Goal: Find specific page/section: Find specific page/section

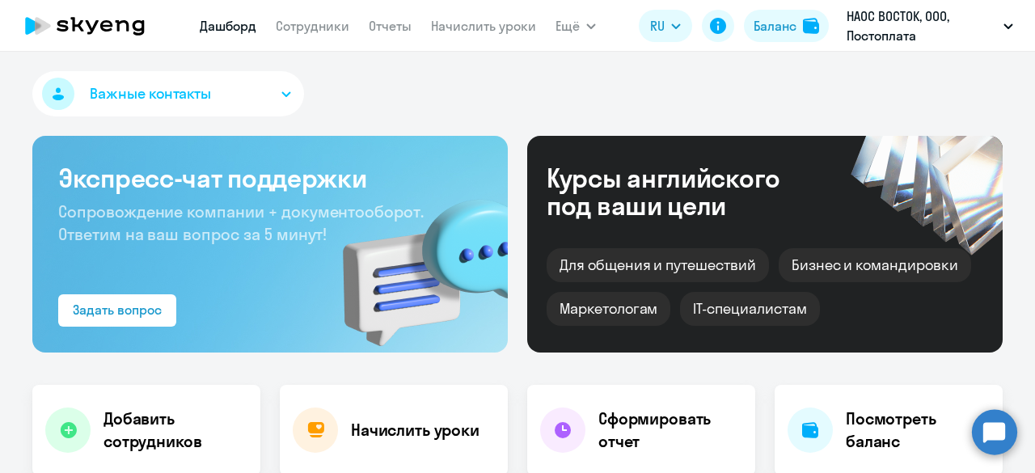
select select "30"
click at [573, 23] on span "Ещё" at bounding box center [568, 25] width 24 height 19
click at [565, 32] on span "Ещё" at bounding box center [568, 25] width 24 height 19
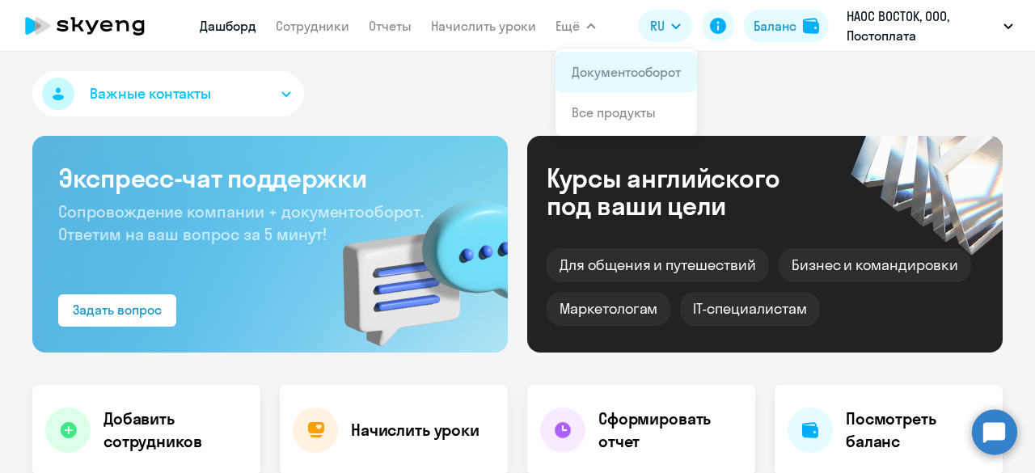
click at [594, 68] on link "Документооборот" at bounding box center [626, 72] width 109 height 16
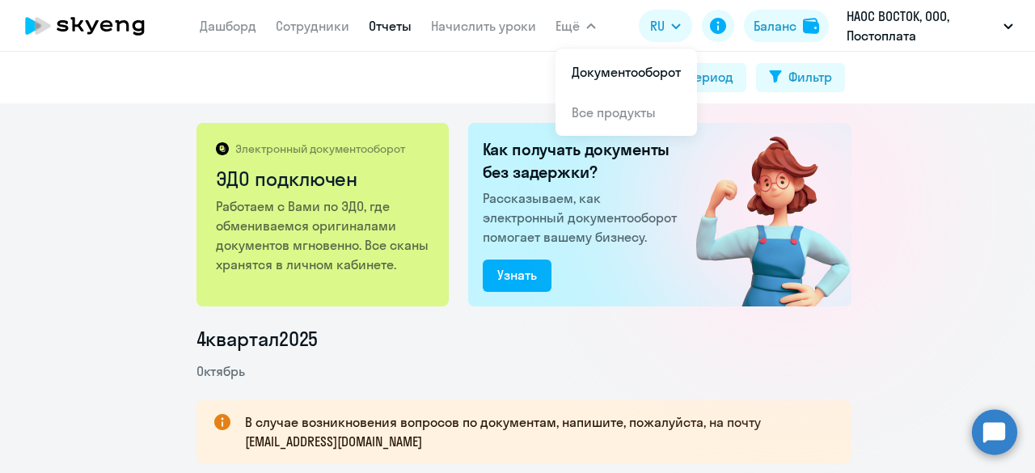
click at [377, 27] on link "Отчеты" at bounding box center [390, 26] width 43 height 16
